Goal: Task Accomplishment & Management: Use online tool/utility

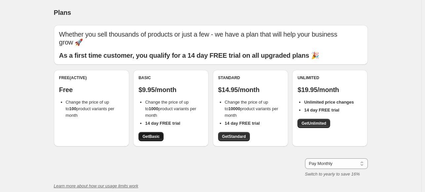
click at [158, 134] on span "Get Basic" at bounding box center [151, 136] width 17 height 5
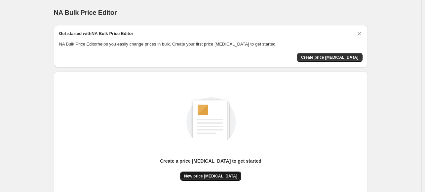
click at [199, 176] on span "New price [MEDICAL_DATA]" at bounding box center [210, 176] width 53 height 5
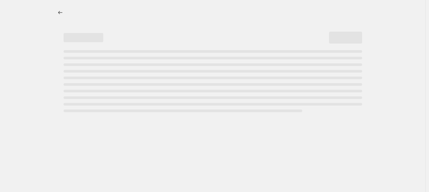
select select "percentage"
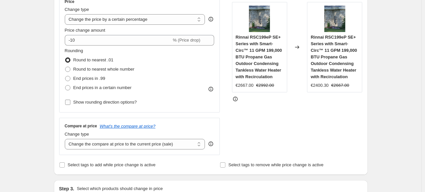
scroll to position [132, 0]
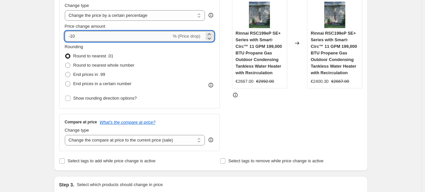
click at [91, 38] on input "-10" at bounding box center [118, 36] width 107 height 11
type input "-1"
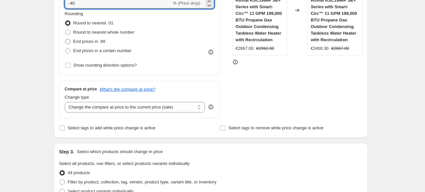
type input "-40"
click at [83, 41] on span "End prices in .99" at bounding box center [89, 41] width 32 height 5
click at [65, 39] on input "End prices in .99" at bounding box center [65, 39] width 0 height 0
radio input "true"
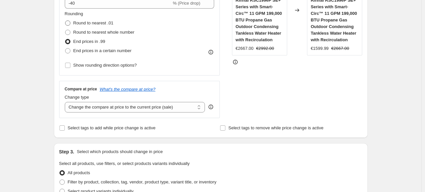
click at [86, 27] on label "Round to nearest .01" at bounding box center [89, 23] width 49 height 9
click at [65, 21] on input "Round to nearest .01" at bounding box center [65, 21] width 0 height 0
radio input "true"
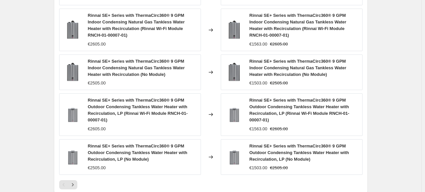
scroll to position [430, 0]
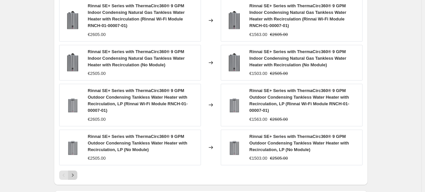
click at [74, 172] on icon "Next" at bounding box center [72, 175] width 7 height 7
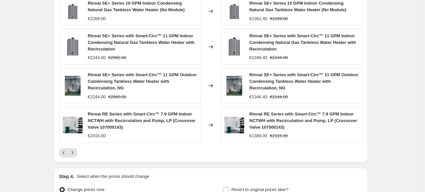
scroll to position [504, 0]
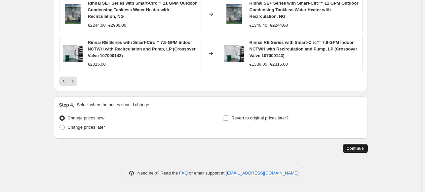
click at [354, 147] on span "Continue" at bounding box center [355, 148] width 17 height 5
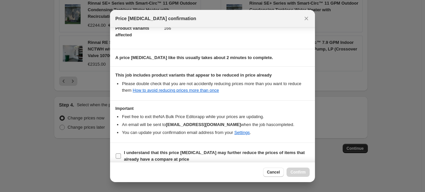
scroll to position [85, 0]
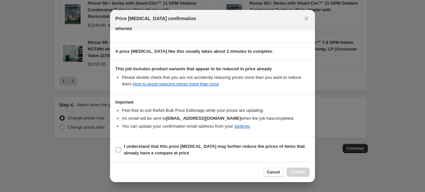
click at [148, 151] on b "I understand that this price change job may further reduce the prices of items …" at bounding box center [214, 150] width 181 height 12
click at [121, 151] on input "I understand that this price change job may further reduce the prices of items …" at bounding box center [118, 149] width 5 height 5
checkbox input "true"
click at [300, 173] on span "Confirm" at bounding box center [298, 172] width 15 height 5
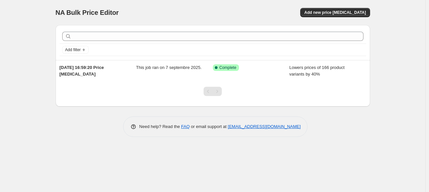
click at [310, 152] on div "NA Bulk Price Editor. This page is ready NA Bulk Price Editor Add new price [ME…" at bounding box center [212, 96] width 425 height 192
